Goal: Task Accomplishment & Management: Use online tool/utility

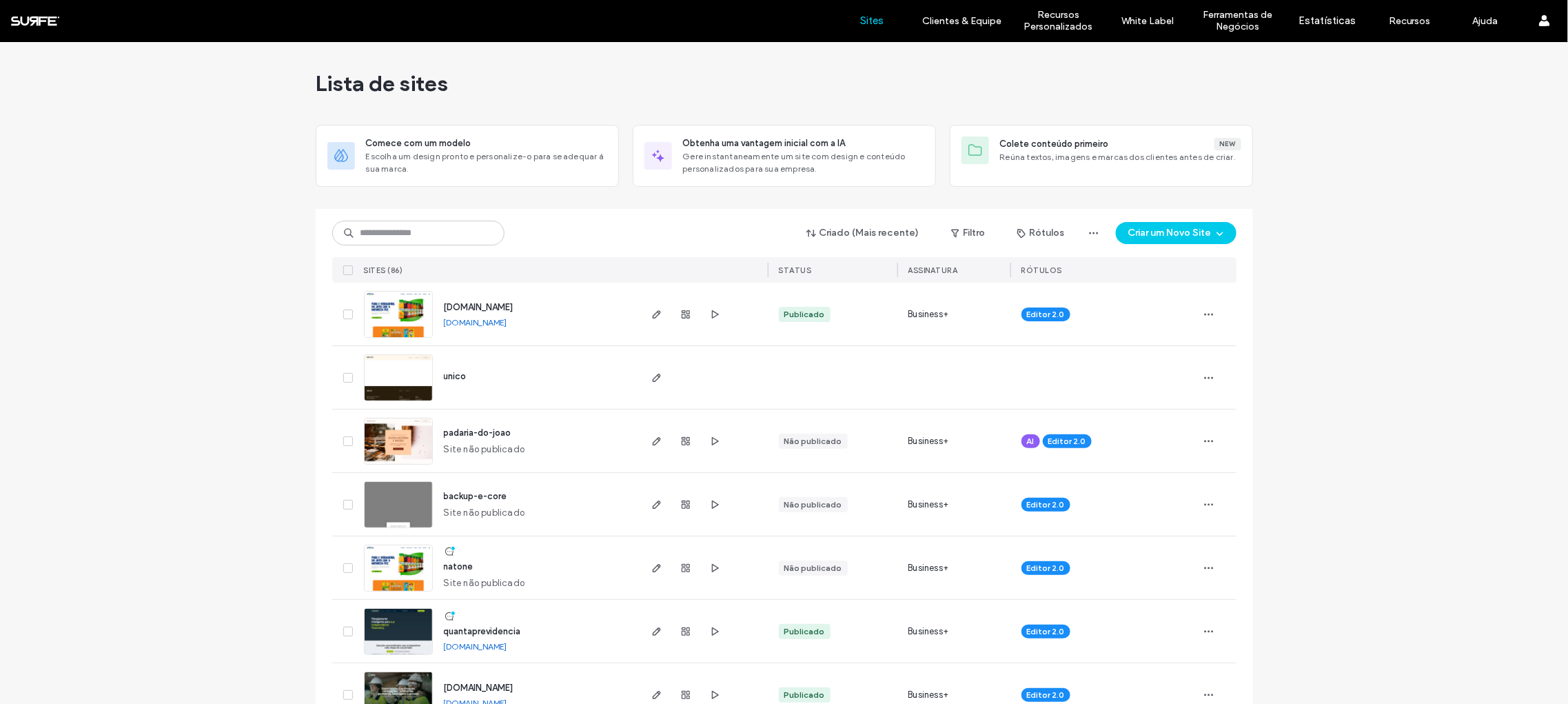
scroll to position [80, 0]
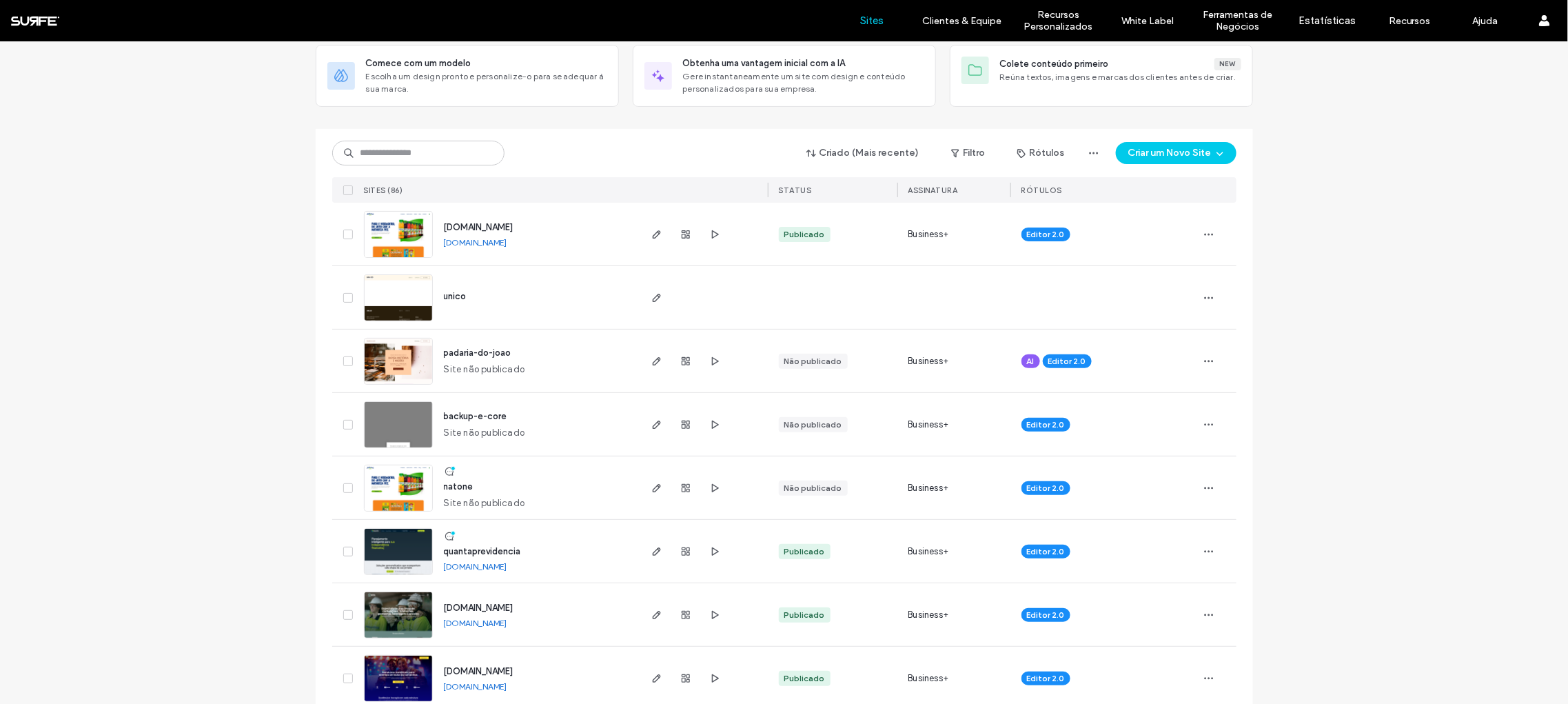
click at [493, 351] on span "padaria-do-joao" at bounding box center [478, 353] width 68 height 11
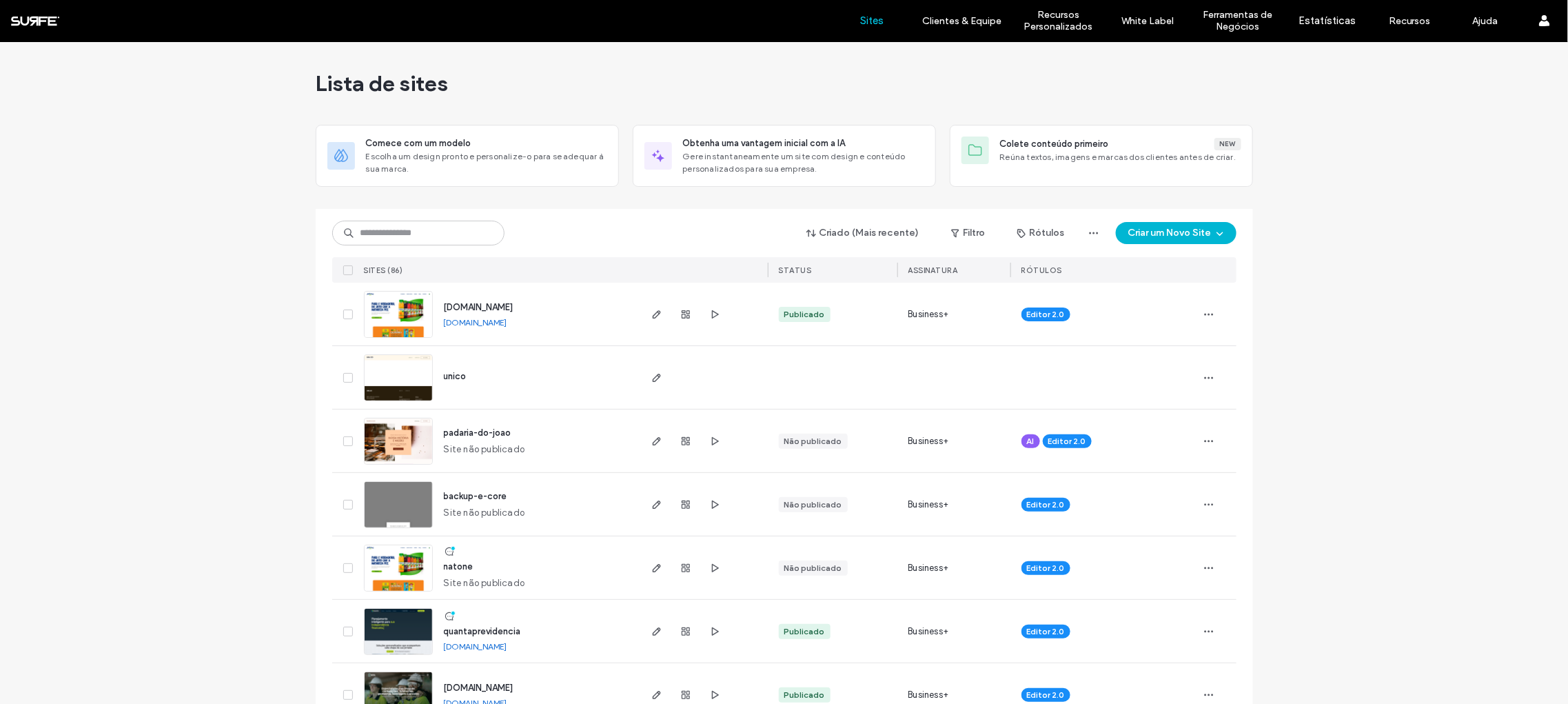
click at [1201, 230] on button "Criar um Novo Site" at bounding box center [1176, 233] width 120 height 22
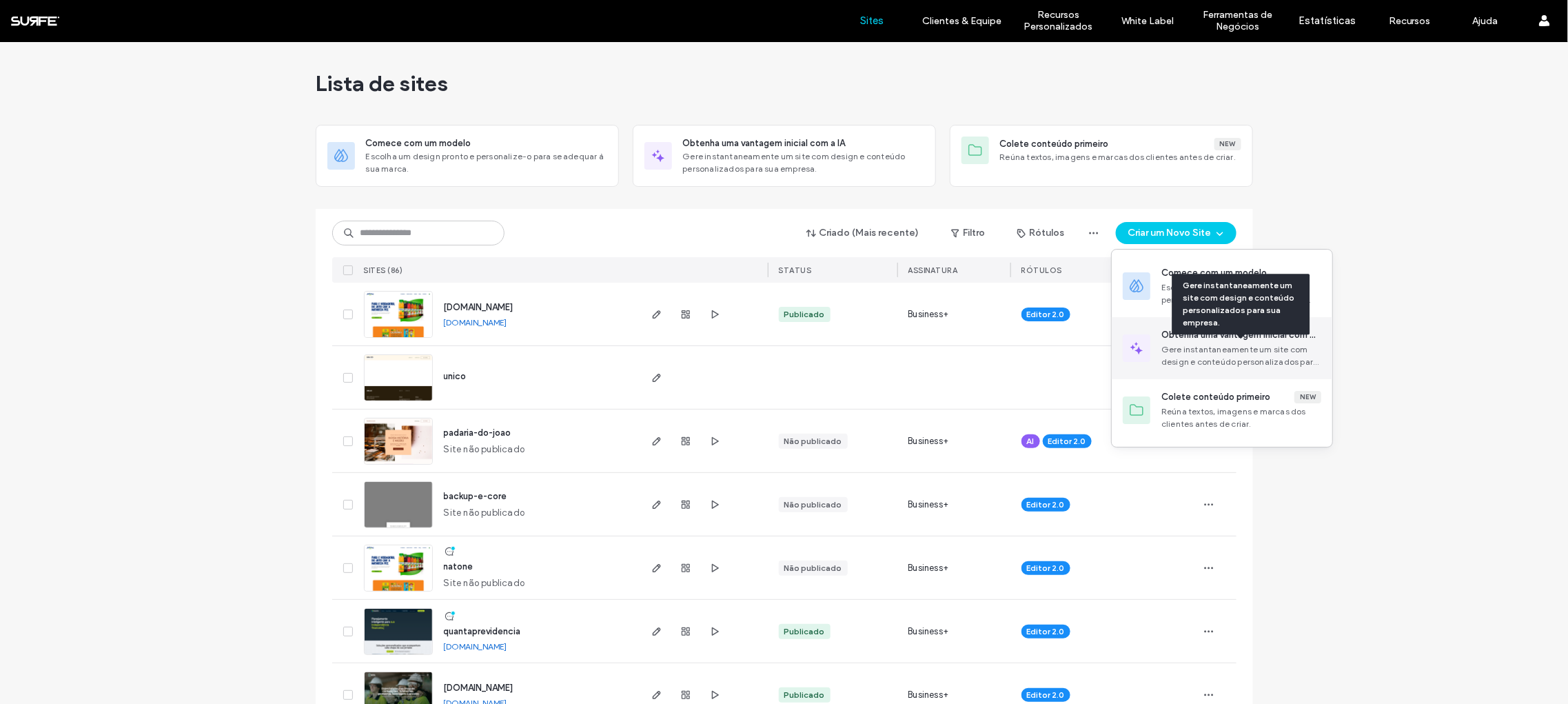
click at [1269, 356] on div "Gere instantaneamente um site com design e conteúdo personalizados para sua emp…" at bounding box center [1241, 356] width 160 height 25
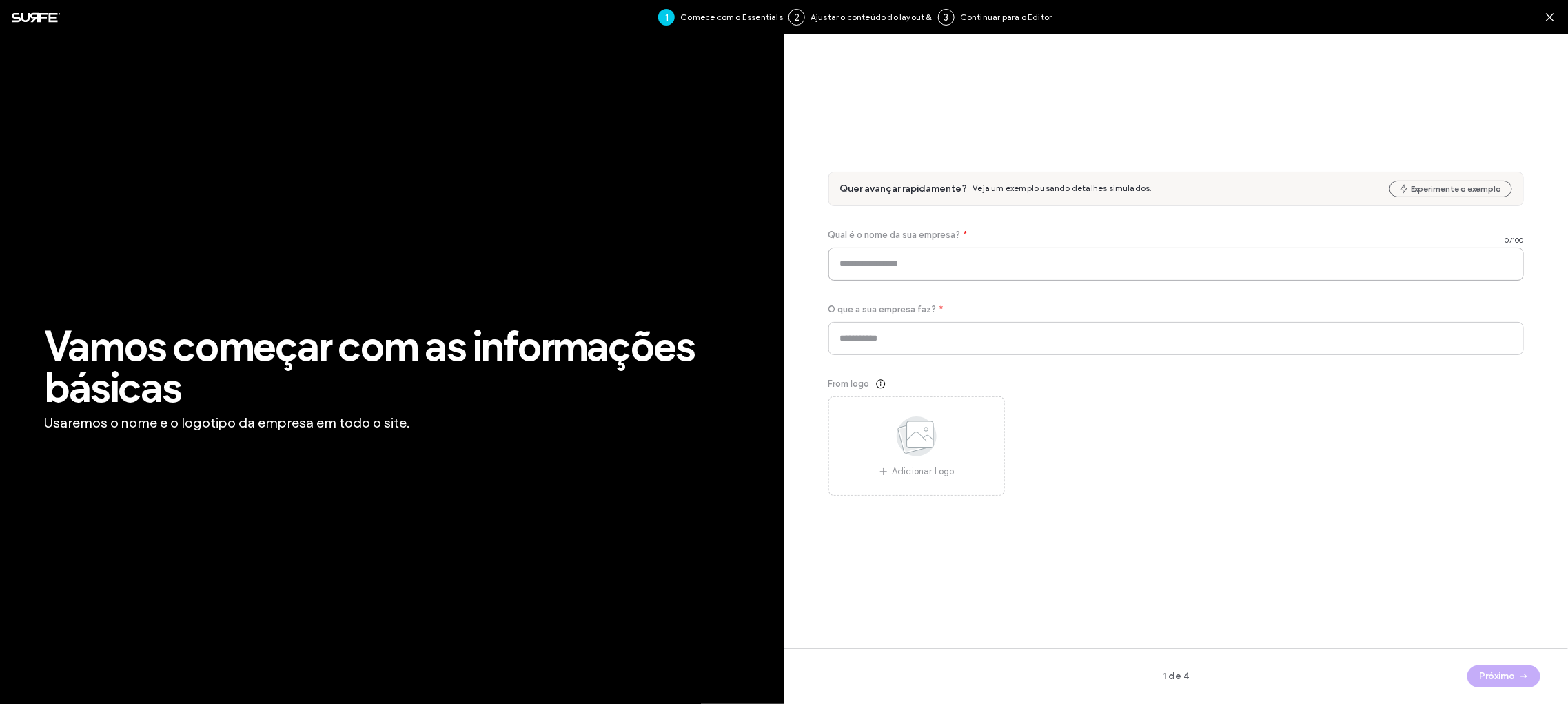
click at [863, 259] on input at bounding box center [1176, 264] width 696 height 33
type input "*****"
click at [878, 337] on input at bounding box center [1176, 339] width 696 height 33
type input "*********"
click at [1500, 686] on button "Próximo" at bounding box center [1504, 676] width 73 height 22
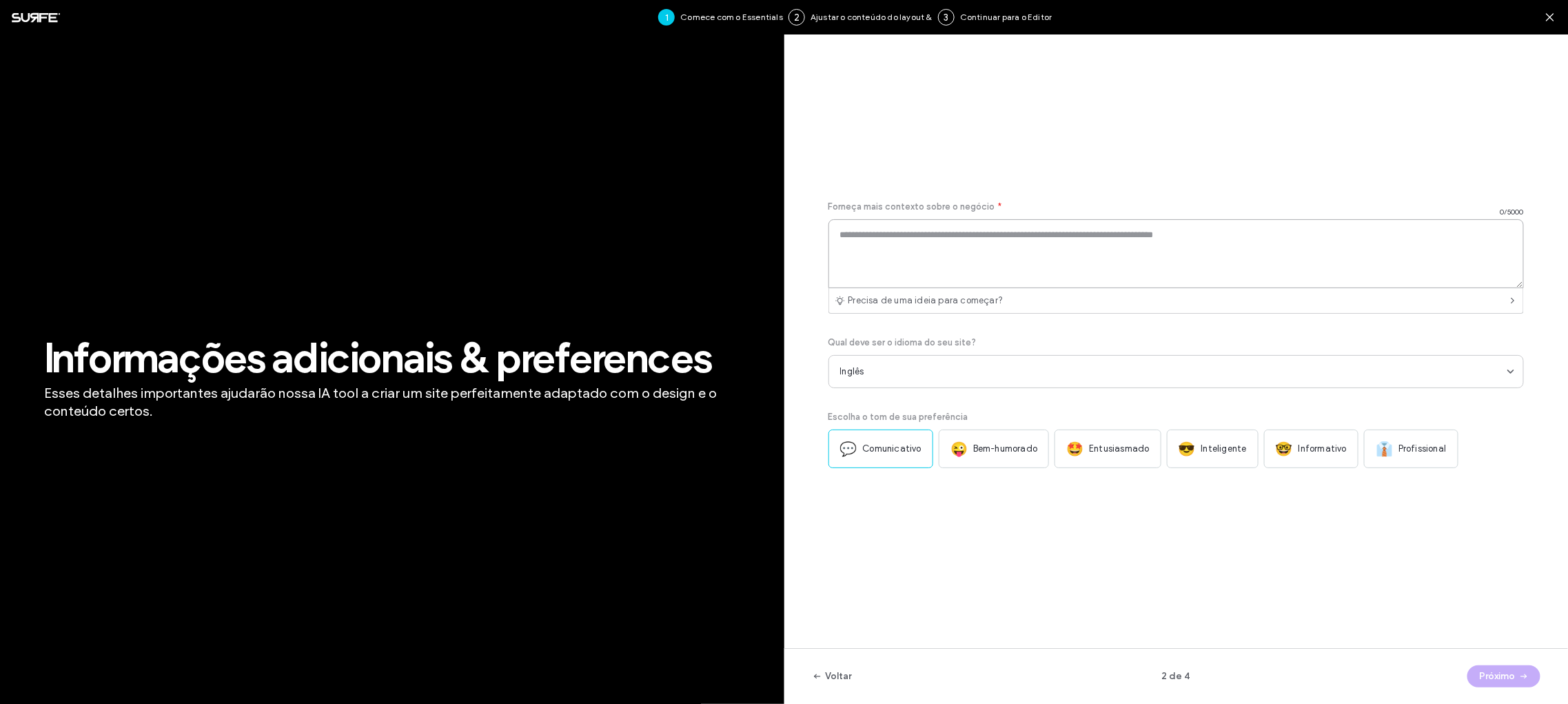
click at [950, 258] on textarea at bounding box center [1176, 254] width 696 height 69
click at [1502, 370] on div "Inglês" at bounding box center [1174, 371] width 668 height 14
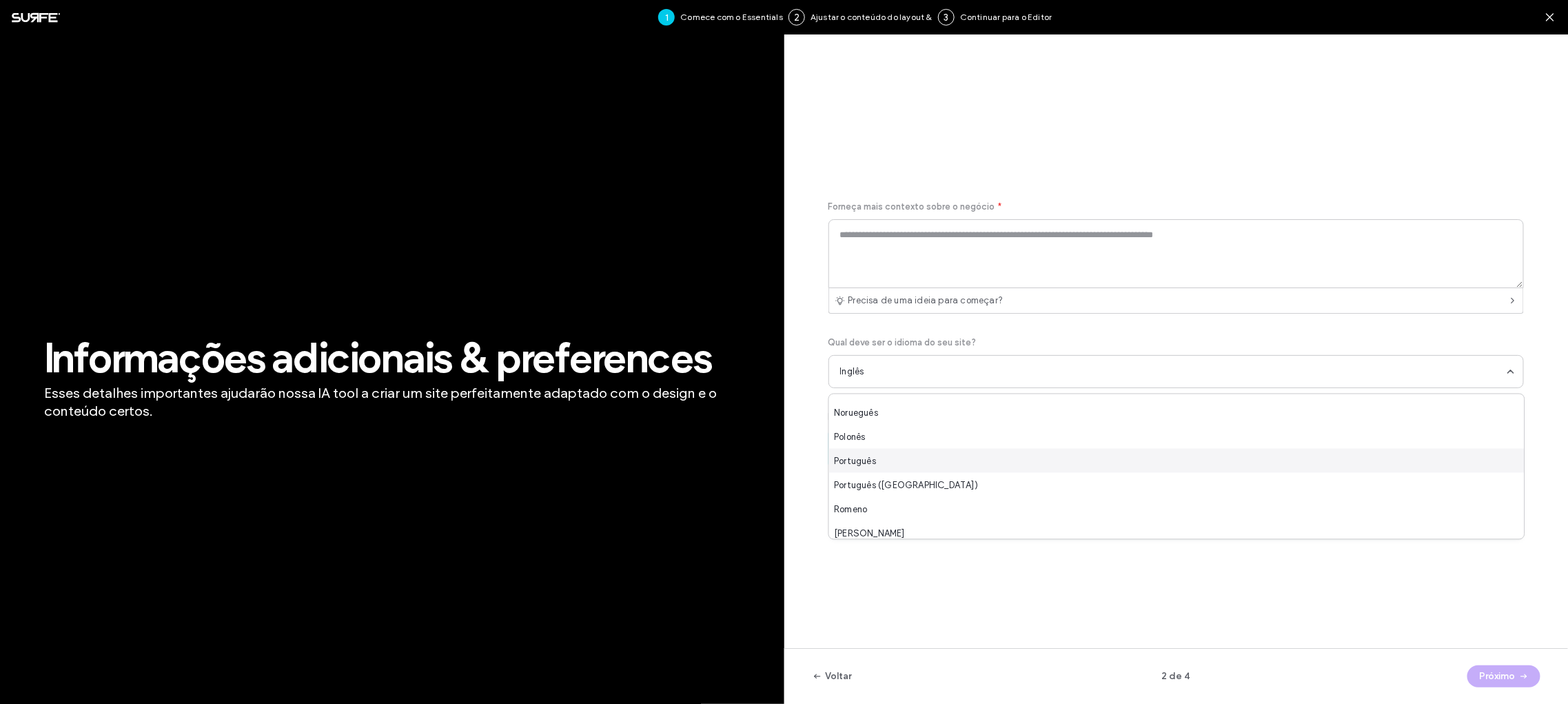
click at [888, 463] on div "Português" at bounding box center [1177, 460] width 695 height 24
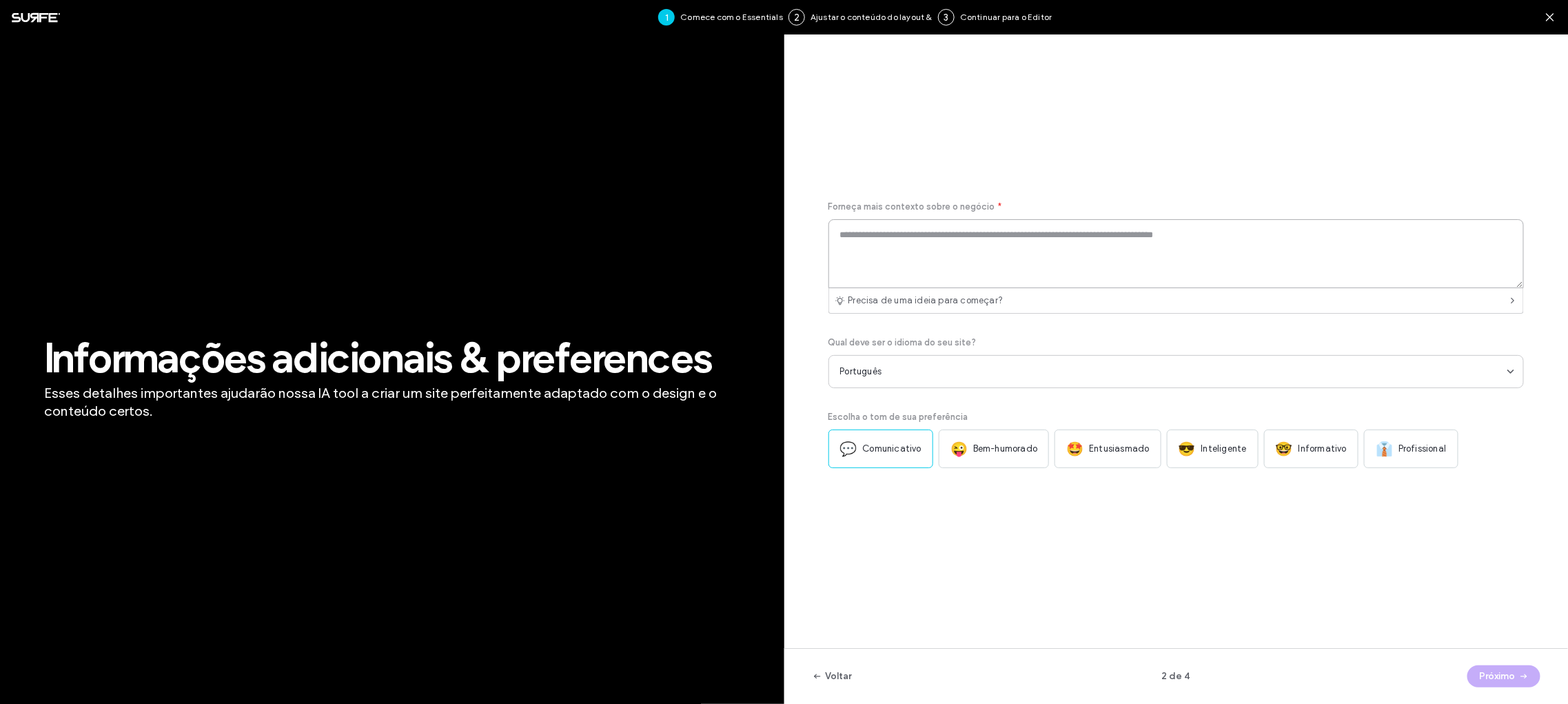
click at [881, 244] on textarea at bounding box center [1176, 254] width 696 height 69
type textarea "**********"
click at [1514, 675] on button "Próximo" at bounding box center [1504, 676] width 73 height 22
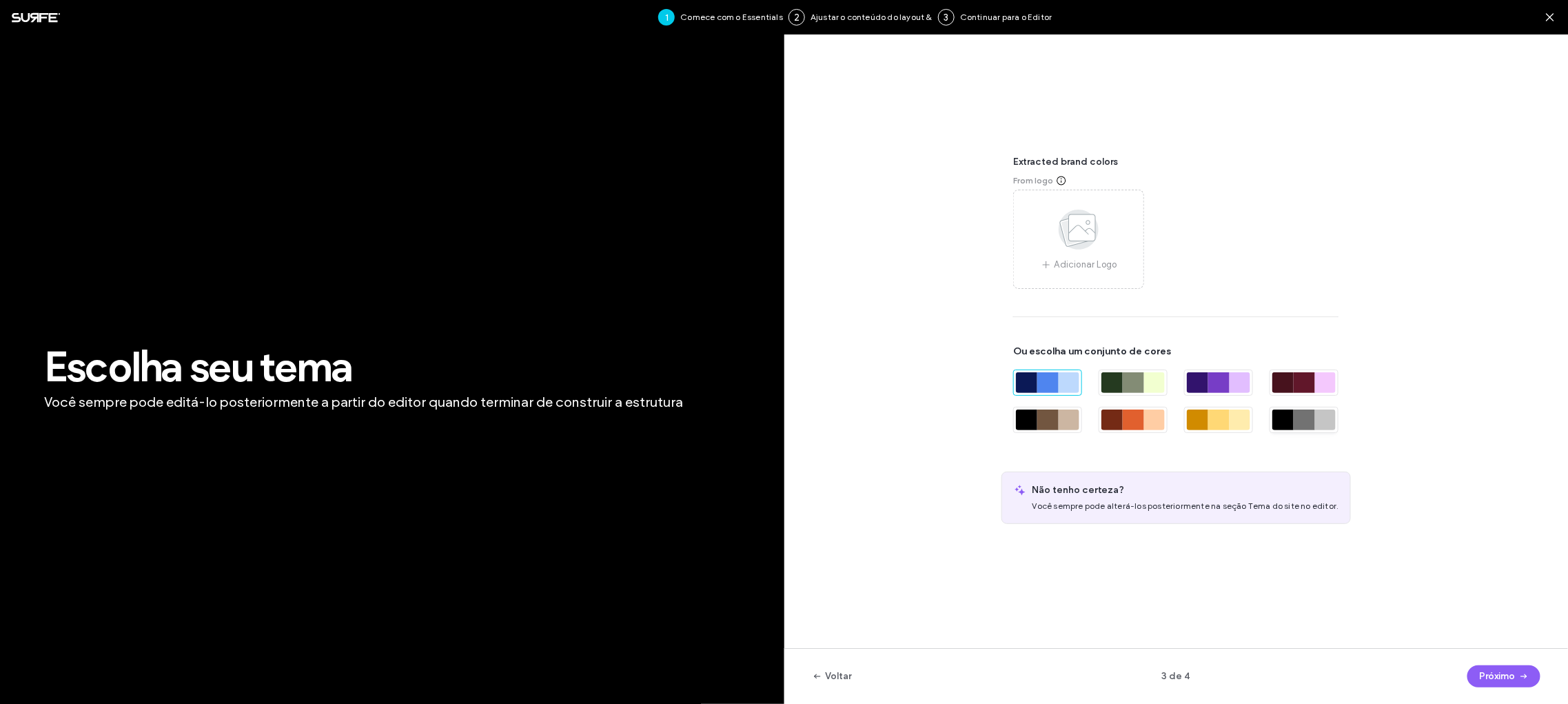
click at [1323, 422] on div at bounding box center [1326, 420] width 21 height 21
click at [1499, 677] on button "Próximo" at bounding box center [1504, 676] width 73 height 22
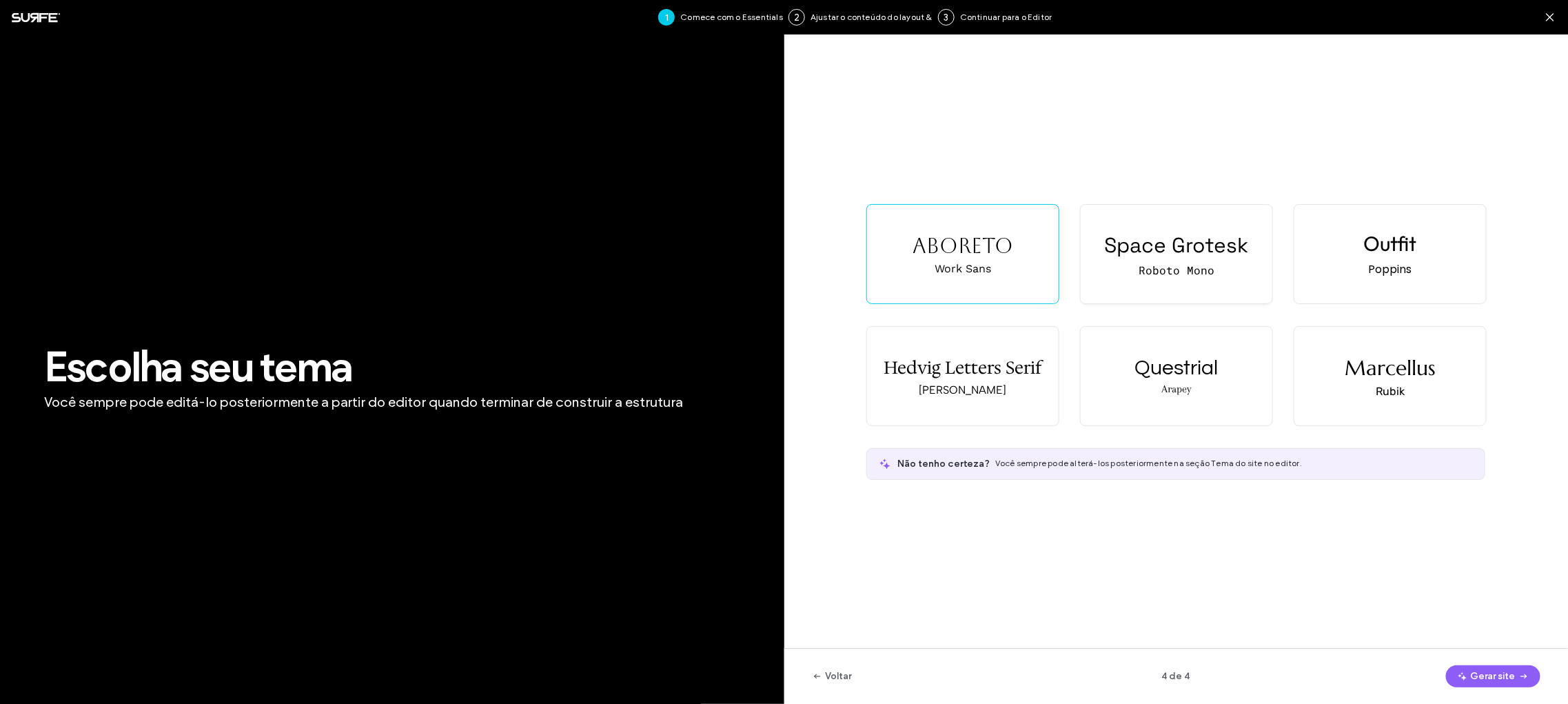
click at [1151, 244] on div "Space Grotesk" at bounding box center [1177, 245] width 144 height 27
click at [1489, 677] on button "Gerar site" at bounding box center [1493, 676] width 95 height 22
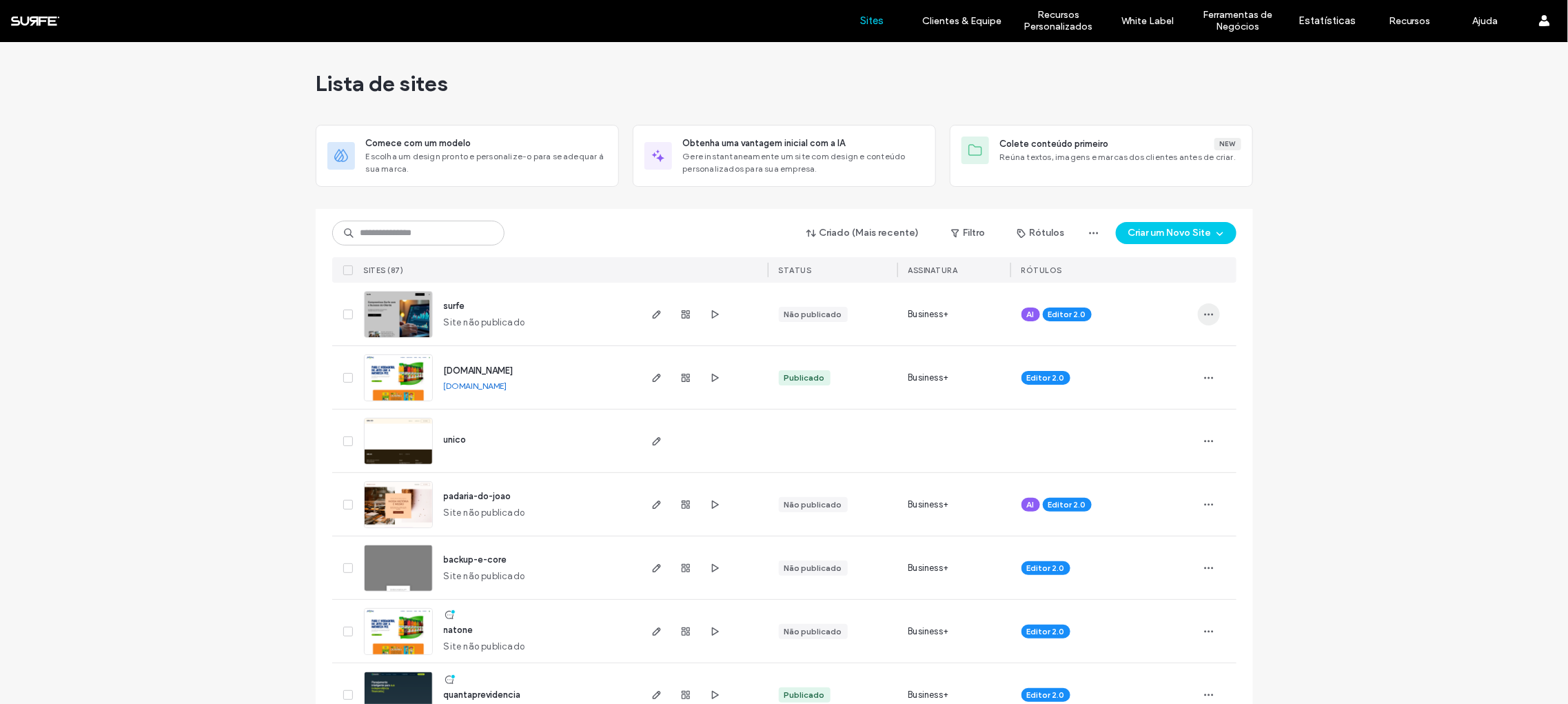
click at [1205, 310] on icon "button" at bounding box center [1209, 314] width 11 height 11
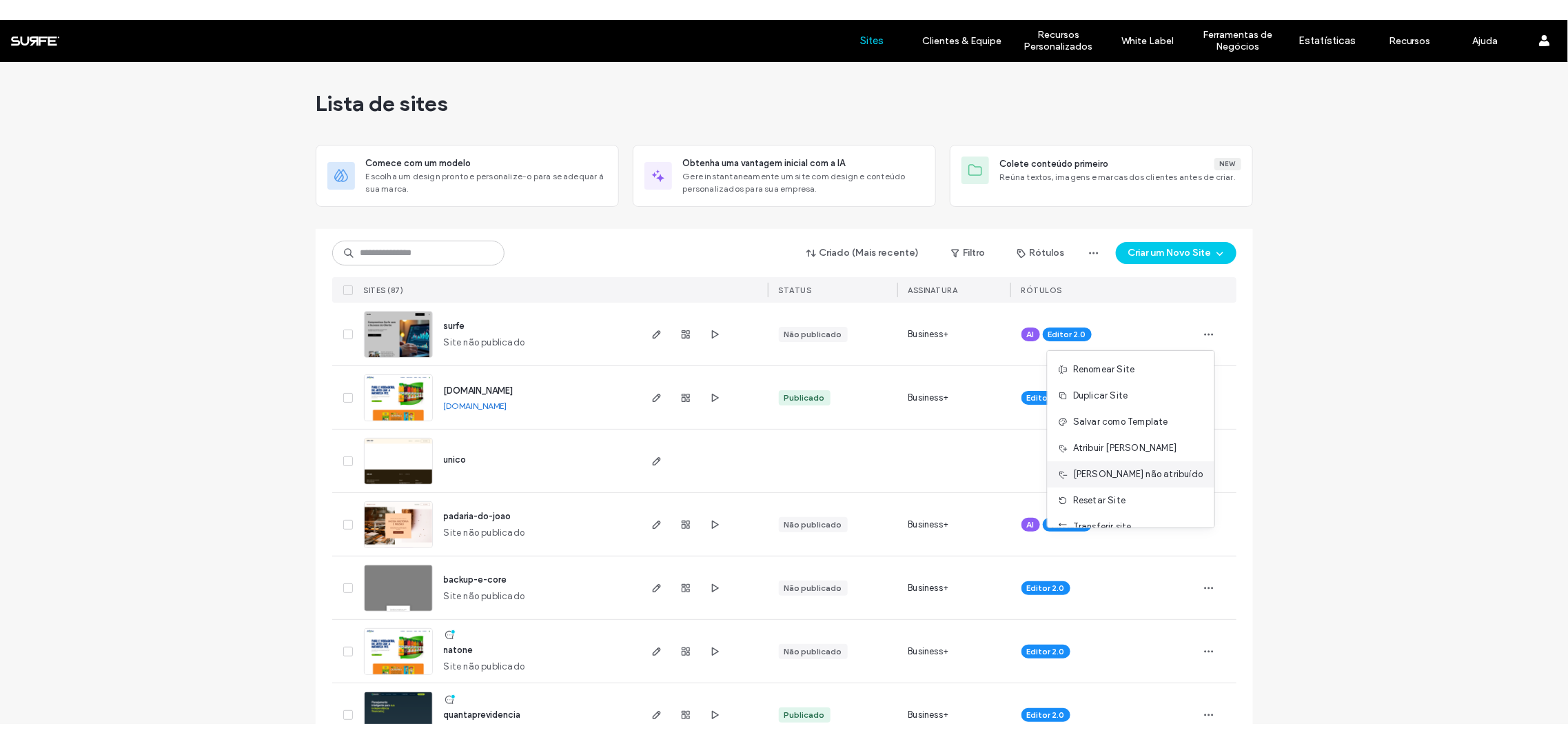
scroll to position [69, 0]
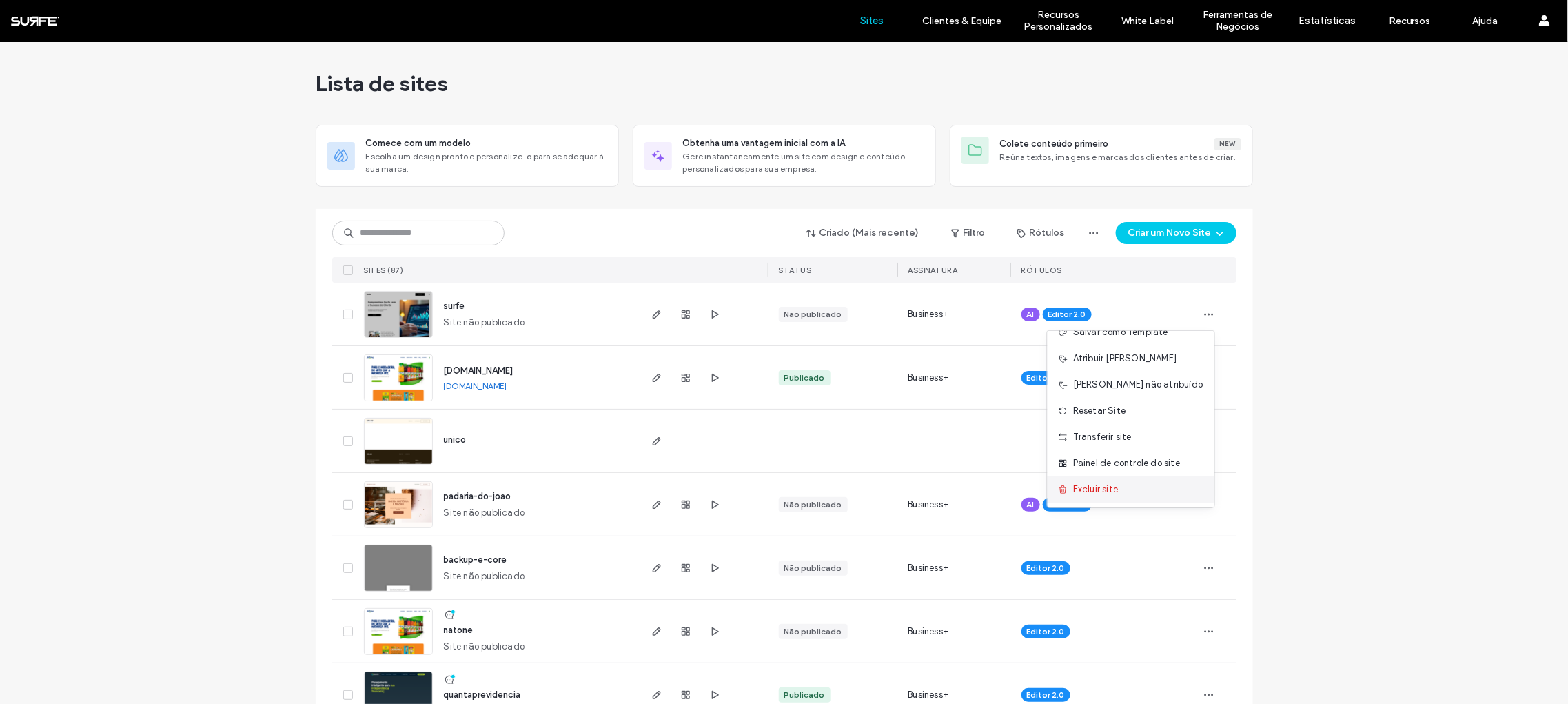
click at [1118, 483] on span "Excluir site" at bounding box center [1096, 490] width 45 height 14
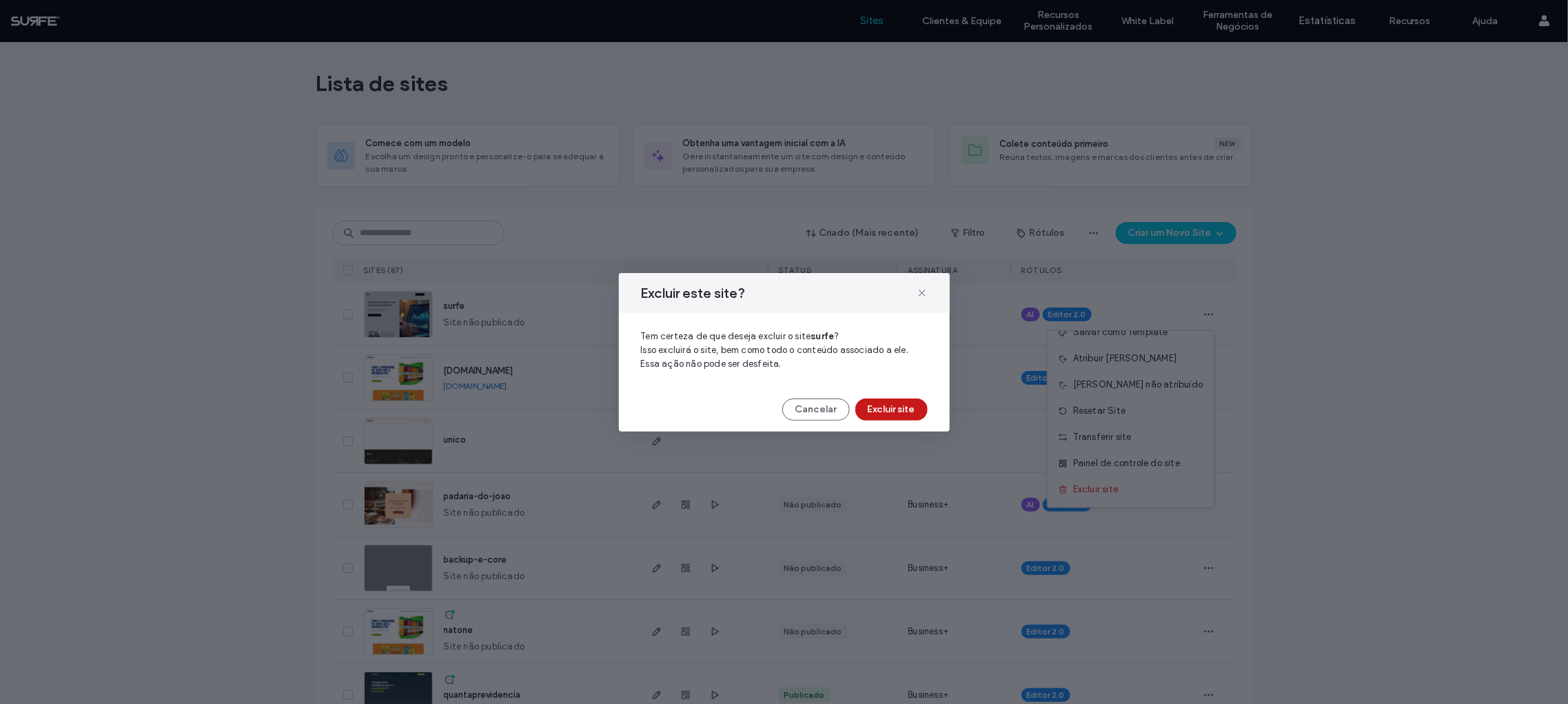
click at [899, 406] on button "Excluir site" at bounding box center [891, 409] width 72 height 22
